Goal: Information Seeking & Learning: Learn about a topic

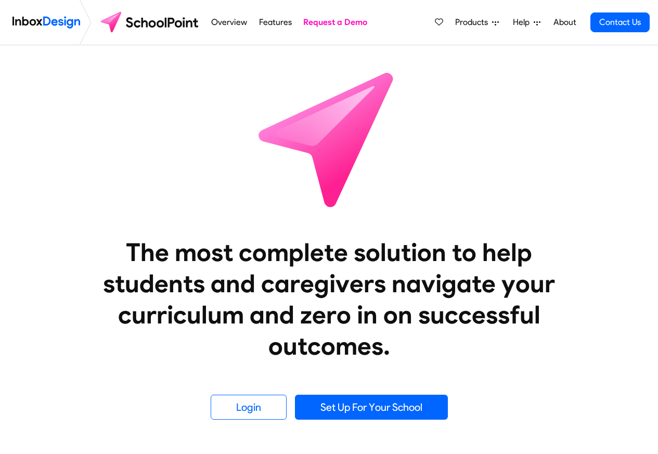
click at [563, 21] on link "About" at bounding box center [564, 22] width 29 height 21
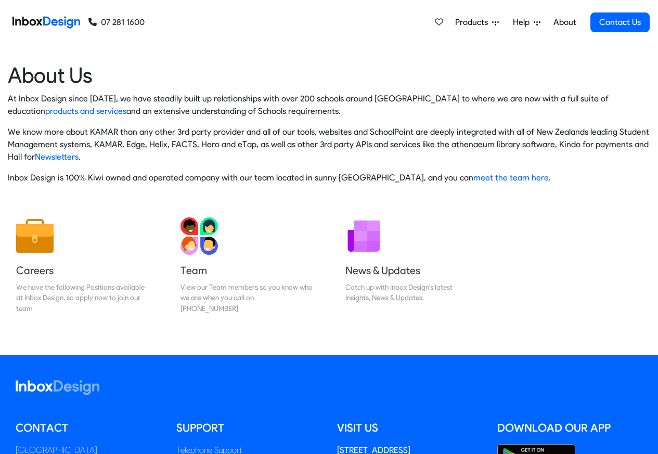
click at [48, 111] on p "At Inbox Design since [DATE], we have steadily built up relationships with over…" at bounding box center [329, 105] width 642 height 25
click at [45, 112] on link "products and services" at bounding box center [85, 111] width 81 height 10
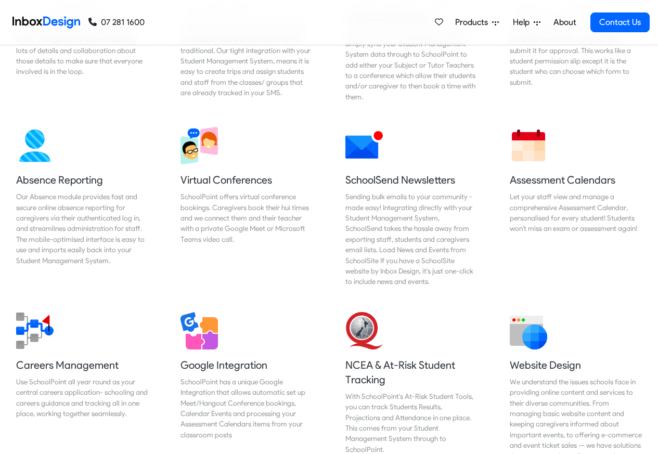
scroll to position [811, 0]
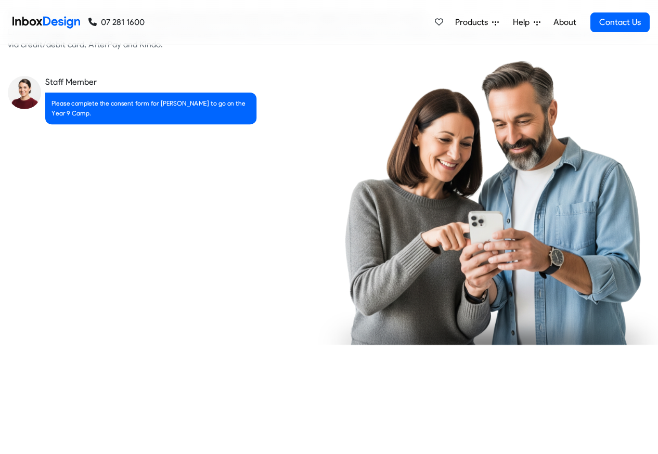
checkbox input "true"
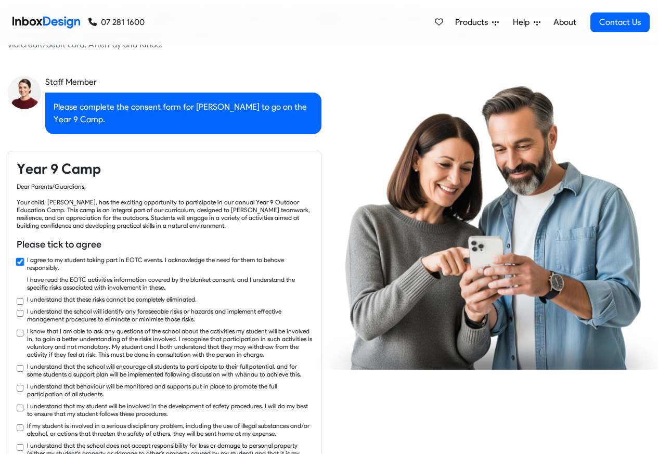
scroll to position [1561, 0]
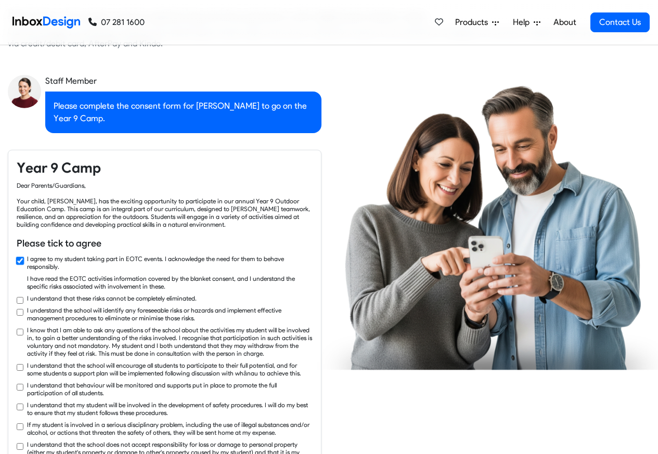
checkbox input "true"
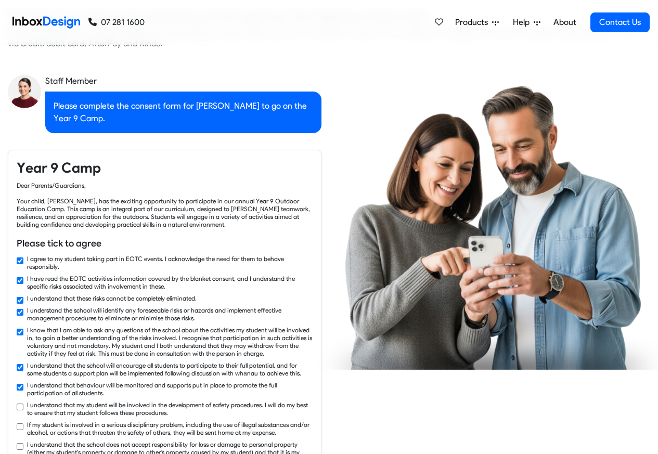
checkbox input "true"
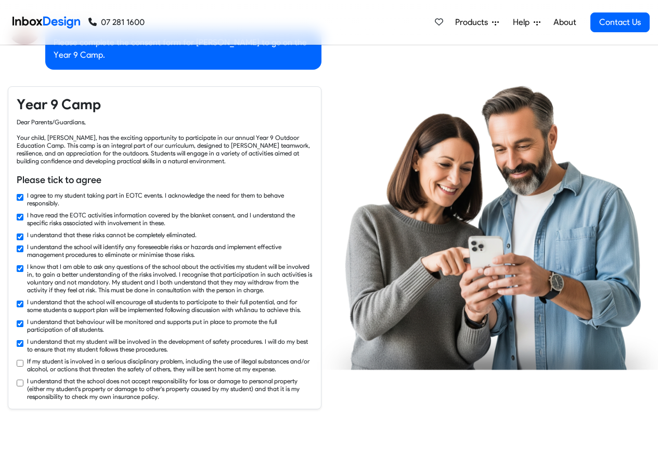
checkbox input "true"
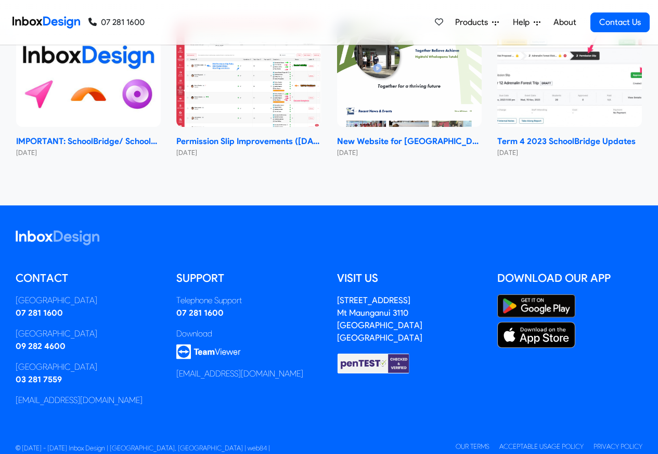
scroll to position [604, 0]
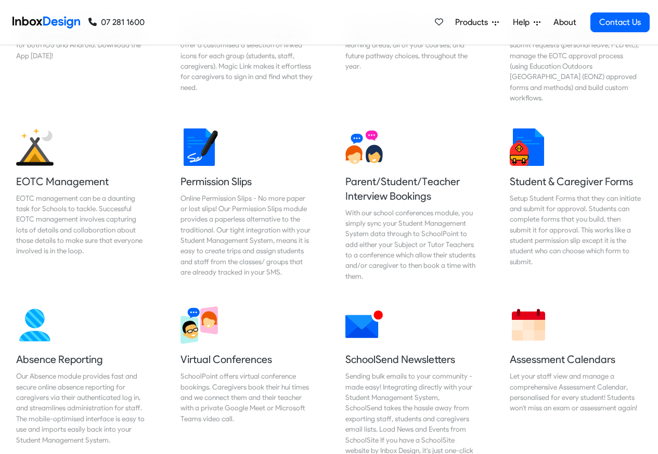
checkbox input "false"
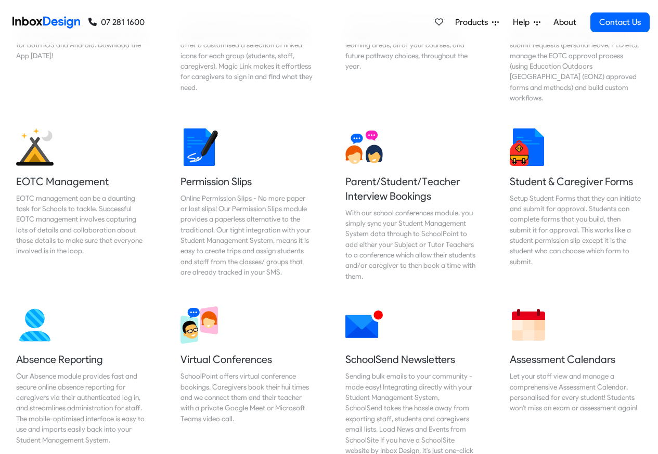
scroll to position [0, 0]
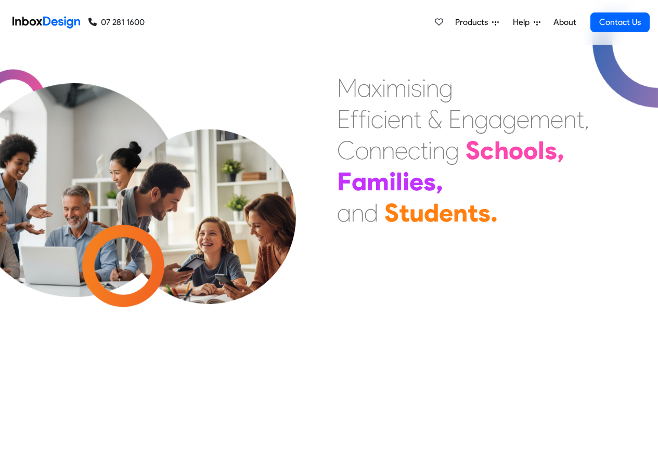
checkbox input "false"
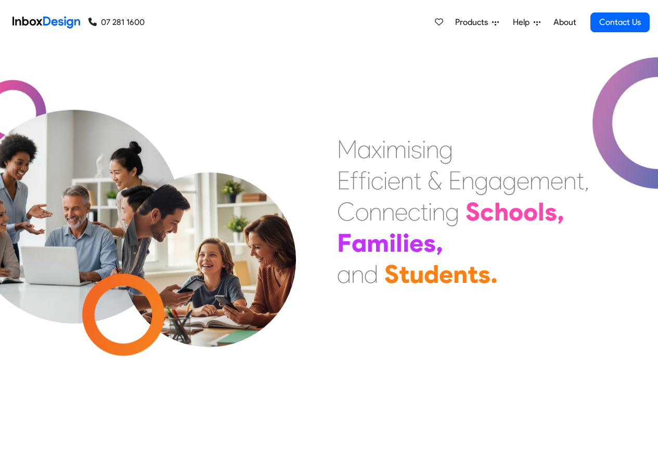
checkbox input "false"
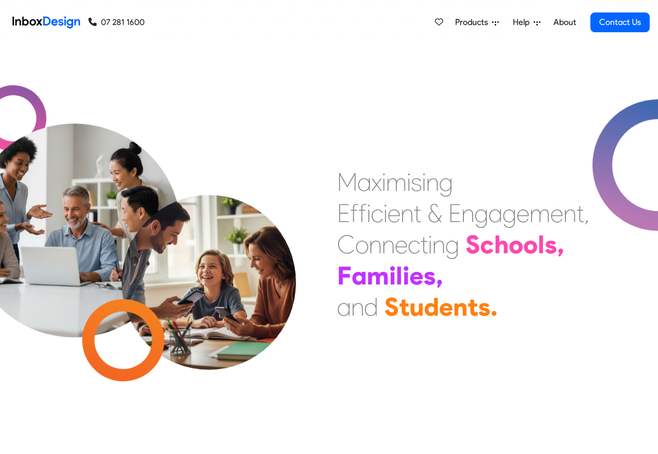
checkbox input "false"
